Goal: Task Accomplishment & Management: Manage account settings

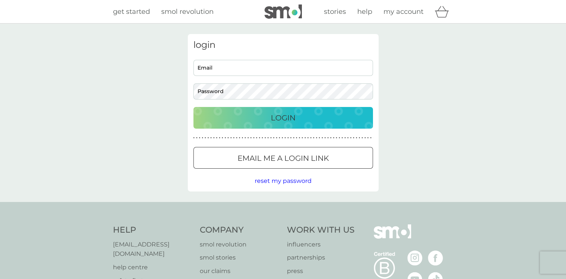
click at [243, 70] on input "Email" at bounding box center [282, 68] width 179 height 16
type input "cfannycsf@gmail.com"
click at [316, 111] on button "Login" at bounding box center [282, 118] width 179 height 22
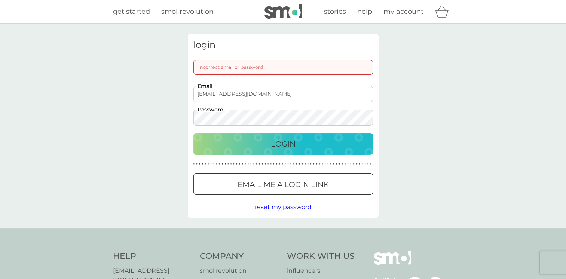
click at [282, 95] on input "cfannycsf@gmail.com" at bounding box center [282, 94] width 179 height 16
drag, startPoint x: 282, startPoint y: 95, endPoint x: 181, endPoint y: 91, distance: 101.4
click at [181, 91] on div "login Incorrect email or password cfannycsf@gmail.com Email Password Login ● ● …" at bounding box center [283, 126] width 566 height 205
click at [181, 117] on div "login Incorrect email or password cfannycsf@gmail.com Email Password Login ● ● …" at bounding box center [283, 126] width 566 height 205
click at [245, 144] on div "Login" at bounding box center [283, 144] width 165 height 12
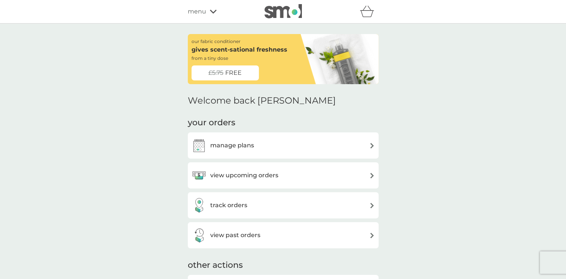
click at [231, 143] on h3 "manage plans" at bounding box center [232, 146] width 44 height 10
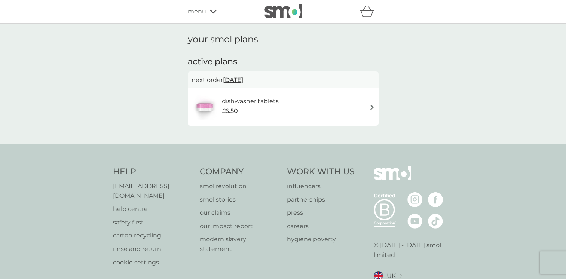
click at [242, 80] on span "31 Jan 2027" at bounding box center [233, 80] width 20 height 15
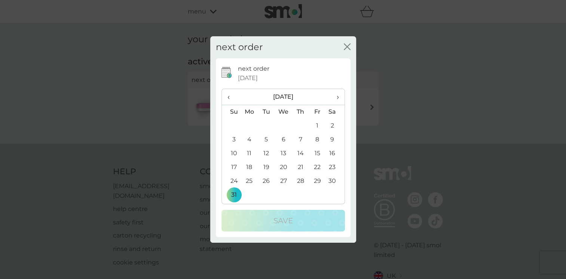
click at [337, 96] on span "›" at bounding box center [334, 97] width 7 height 16
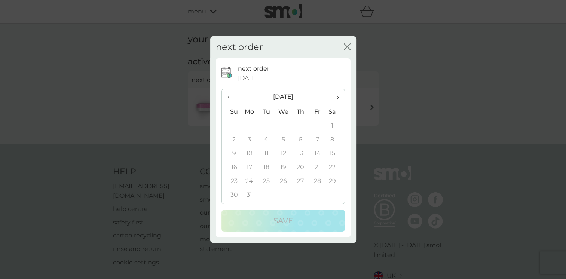
click at [337, 96] on span "›" at bounding box center [334, 97] width 7 height 16
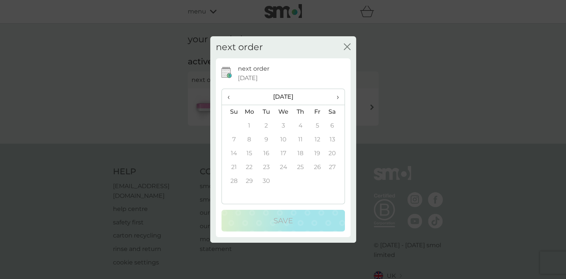
click at [229, 99] on span "‹" at bounding box center [231, 97] width 8 height 16
click at [229, 98] on span "‹" at bounding box center [231, 97] width 8 height 16
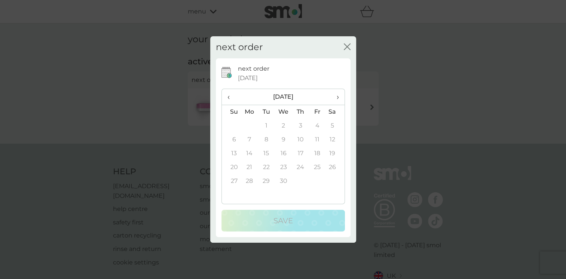
click at [229, 98] on span "‹" at bounding box center [231, 97] width 8 height 16
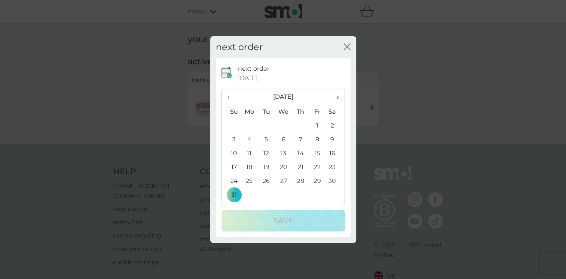
click at [347, 49] on icon "close" at bounding box center [347, 46] width 7 height 7
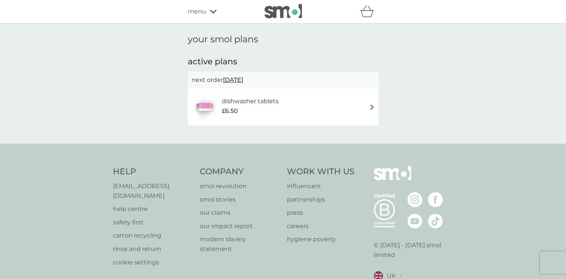
click at [371, 107] on img at bounding box center [372, 107] width 6 height 6
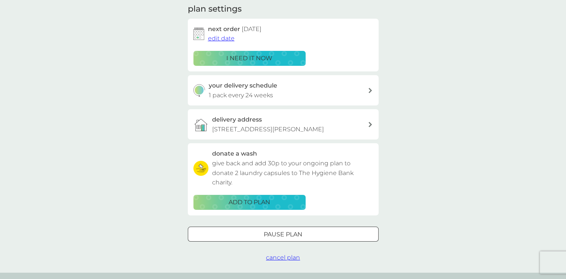
scroll to position [112, 0]
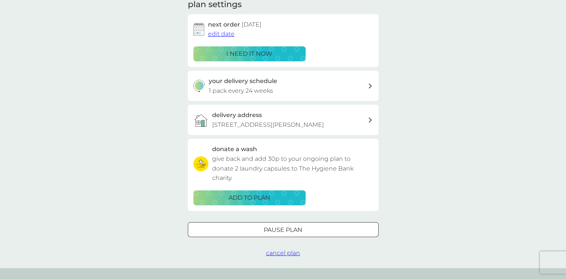
click at [370, 86] on icon at bounding box center [369, 85] width 3 height 5
select select "119"
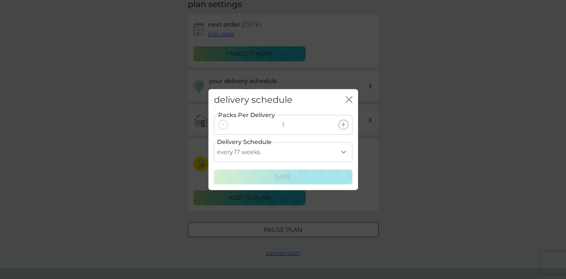
click at [346, 99] on icon "close" at bounding box center [349, 99] width 7 height 7
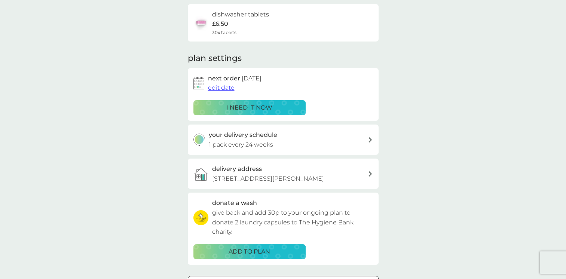
scroll to position [0, 0]
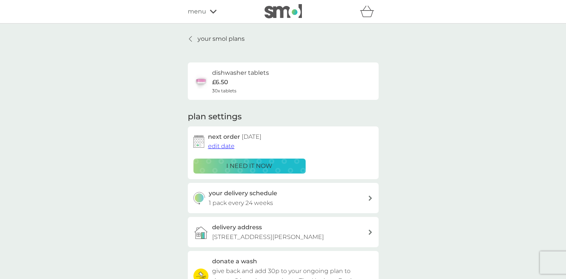
click at [199, 13] on span "menu" at bounding box center [197, 12] width 18 height 10
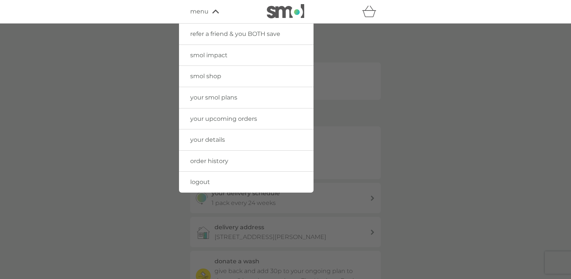
click at [369, 45] on div at bounding box center [285, 163] width 571 height 279
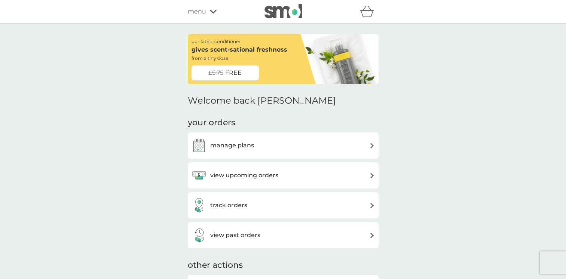
click at [238, 73] on span "FREE" at bounding box center [233, 73] width 16 height 10
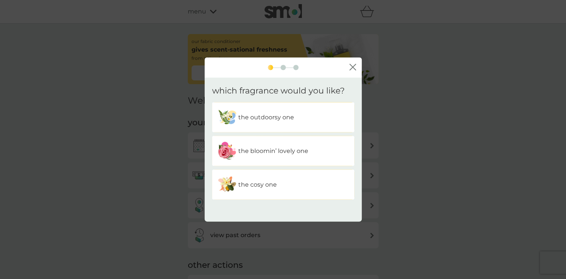
click at [249, 152] on p "the bloomin’ lovely one" at bounding box center [273, 151] width 70 height 10
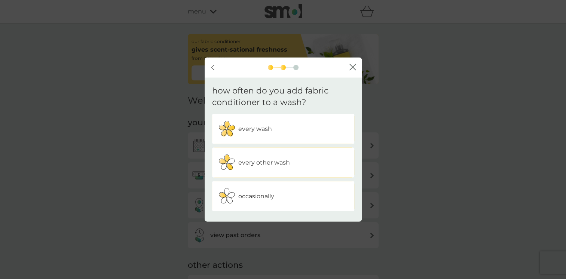
click at [275, 200] on div "occasionally" at bounding box center [283, 196] width 131 height 19
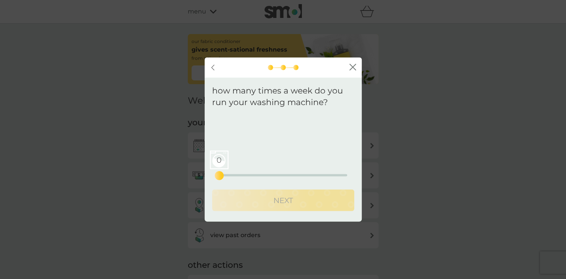
click at [227, 174] on div "0 0 12.5 25" at bounding box center [283, 175] width 128 height 2
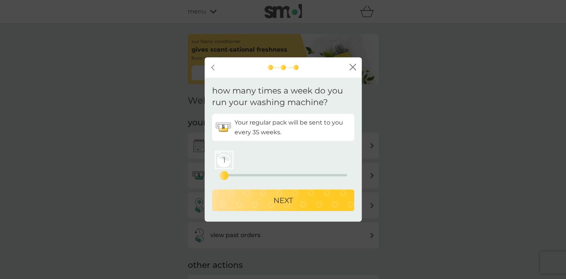
click at [222, 174] on div "1 0 12.5 25" at bounding box center [283, 175] width 128 height 2
click at [289, 204] on p "NEXT" at bounding box center [282, 200] width 19 height 12
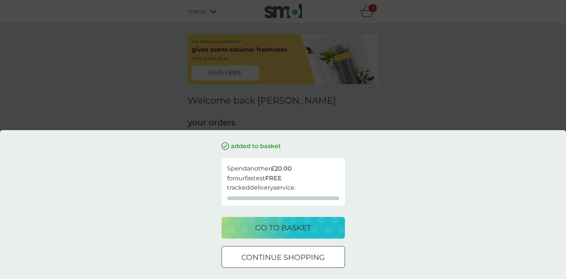
click at [310, 258] on p "continue shopping" at bounding box center [282, 257] width 83 height 12
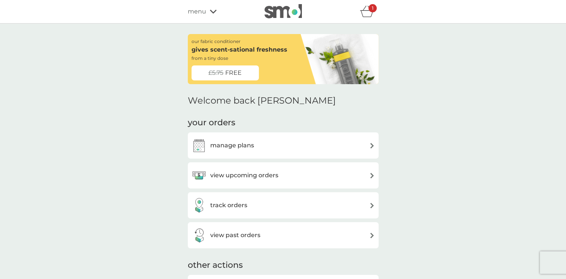
click at [231, 205] on h3 "track orders" at bounding box center [228, 205] width 37 height 10
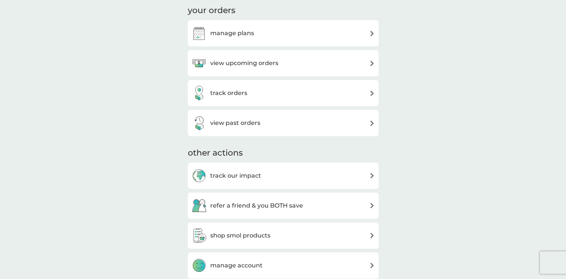
scroll to position [150, 0]
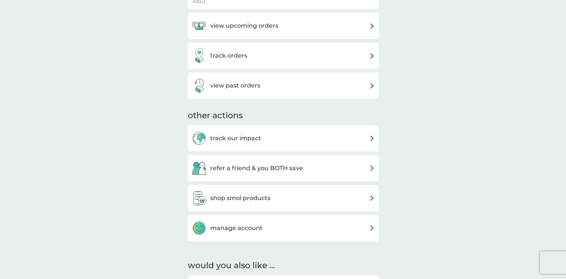
click at [245, 227] on h3 "manage account" at bounding box center [236, 228] width 52 height 10
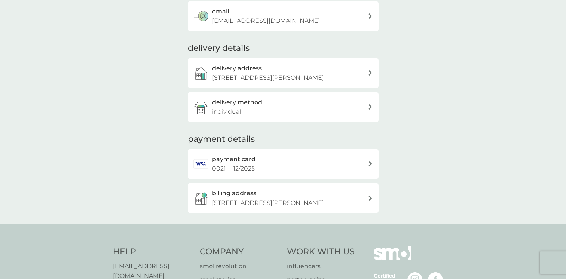
scroll to position [75, 0]
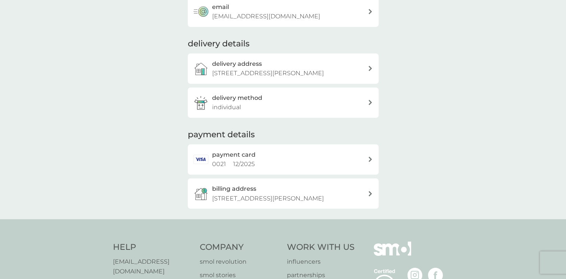
click at [368, 158] on icon at bounding box center [369, 159] width 3 height 5
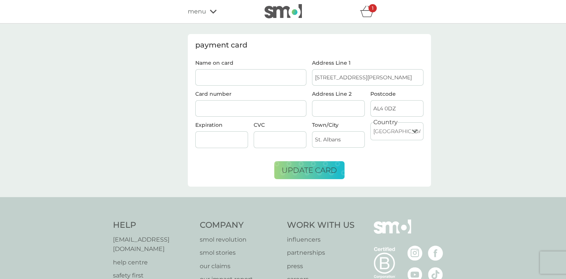
click at [246, 76] on input "Name on card" at bounding box center [250, 77] width 111 height 16
click at [489, 64] on div "payment card Name on card Card number Expiration CVC Address Line 1 53 Princess…" at bounding box center [283, 111] width 566 height 174
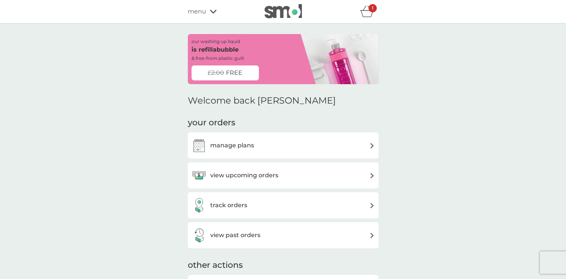
click at [206, 14] on div "menu" at bounding box center [220, 12] width 64 height 10
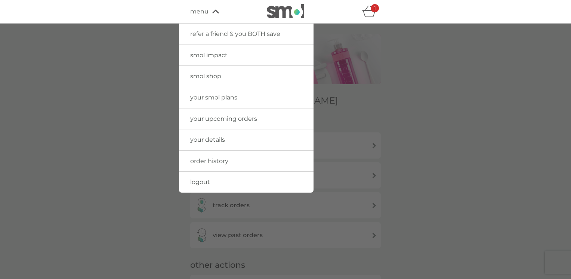
click at [212, 52] on span "smol impact" at bounding box center [208, 55] width 37 height 7
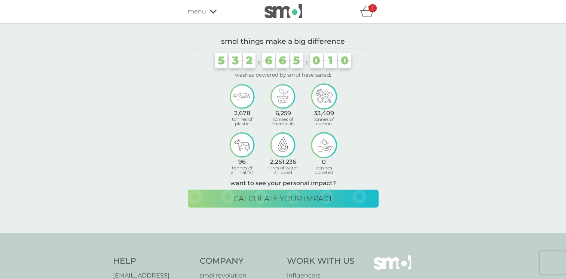
click at [195, 10] on span "menu" at bounding box center [197, 12] width 18 height 10
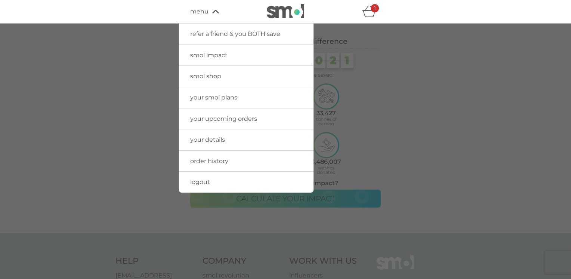
click at [221, 77] on link "smol shop" at bounding box center [246, 76] width 135 height 21
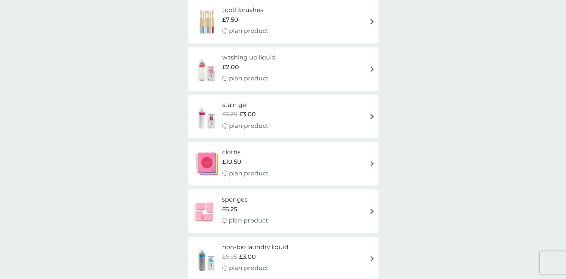
scroll to position [785, 0]
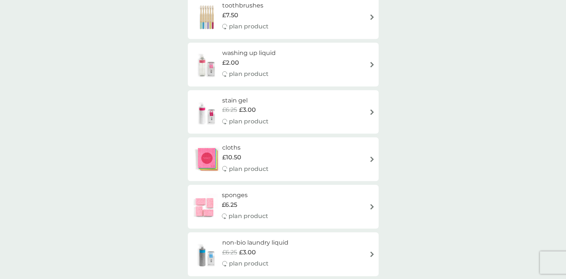
click at [236, 101] on h6 "stain gel" at bounding box center [245, 101] width 46 height 10
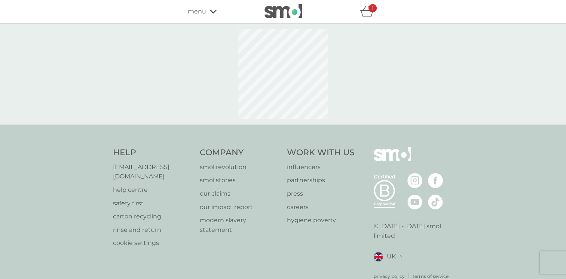
select select "182"
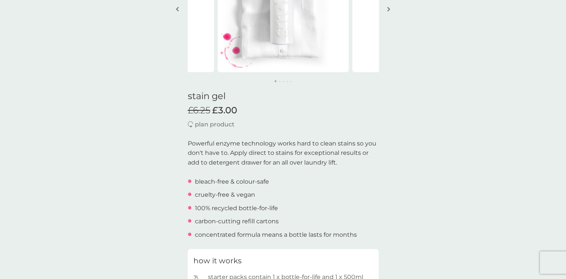
scroll to position [150, 0]
